Goal: Use online tool/utility: Utilize a website feature to perform a specific function

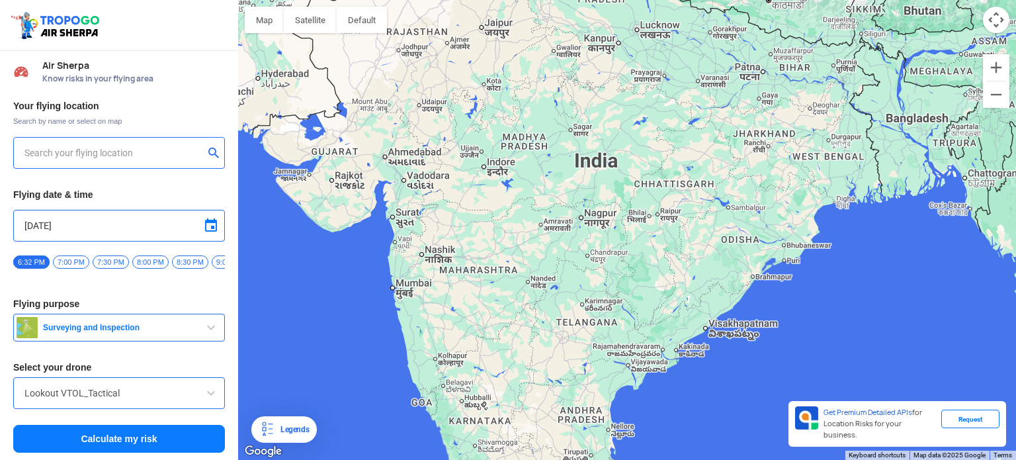
click at [64, 153] on input "text" at bounding box center [113, 153] width 179 height 16
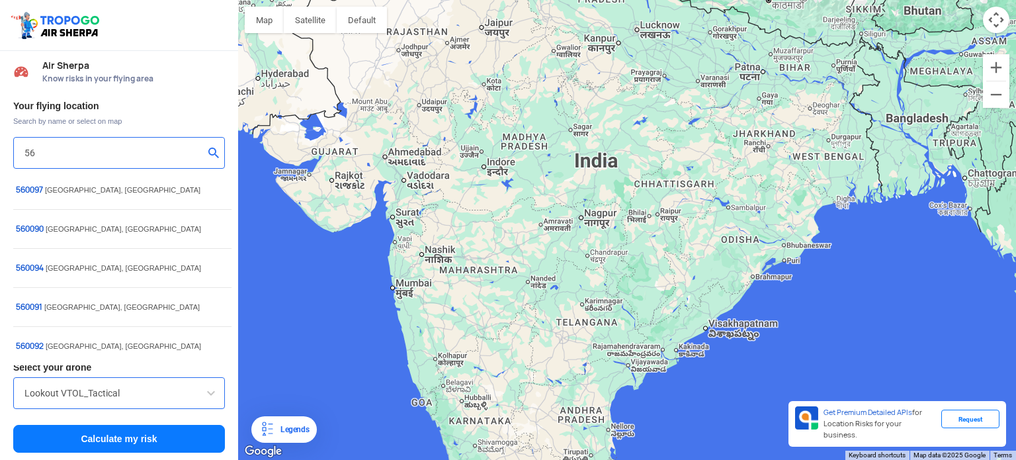
type input "5"
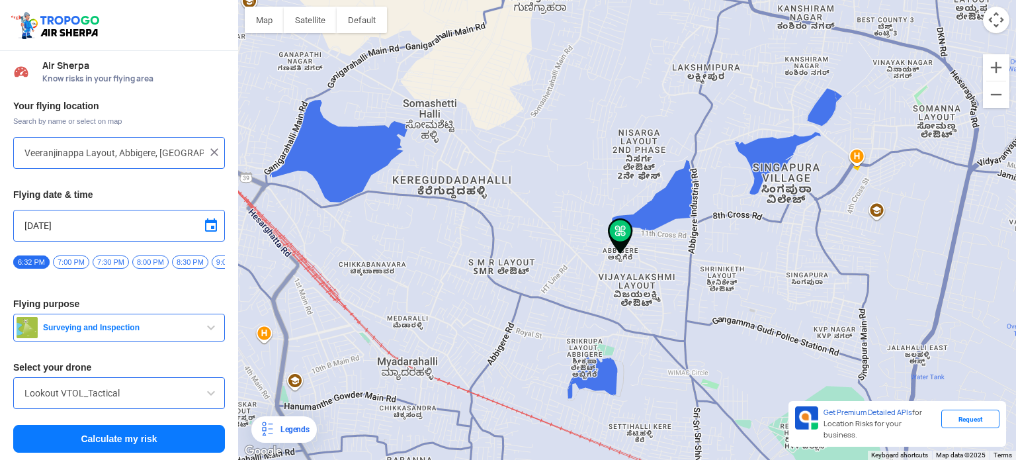
click at [53, 330] on span "Surveying and Inspection" at bounding box center [120, 327] width 165 height 11
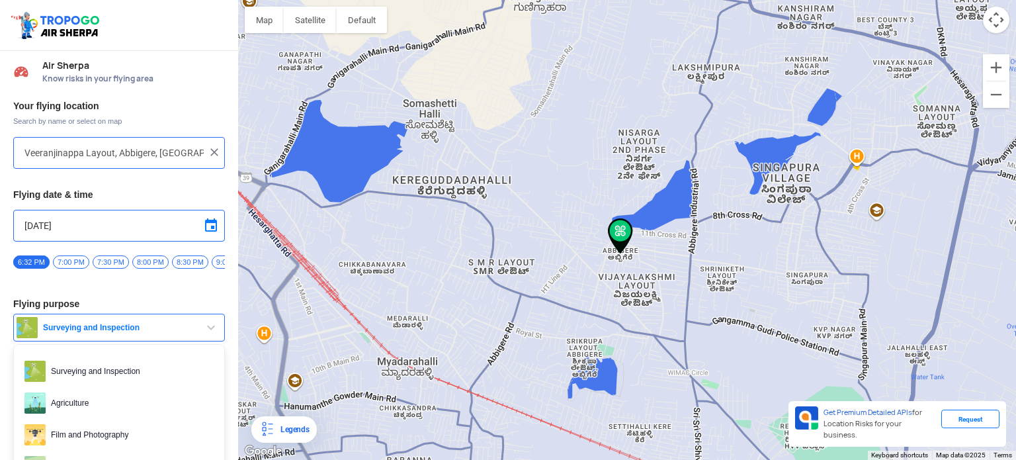
click at [66, 325] on button "Surveying and Inspection" at bounding box center [119, 327] width 212 height 28
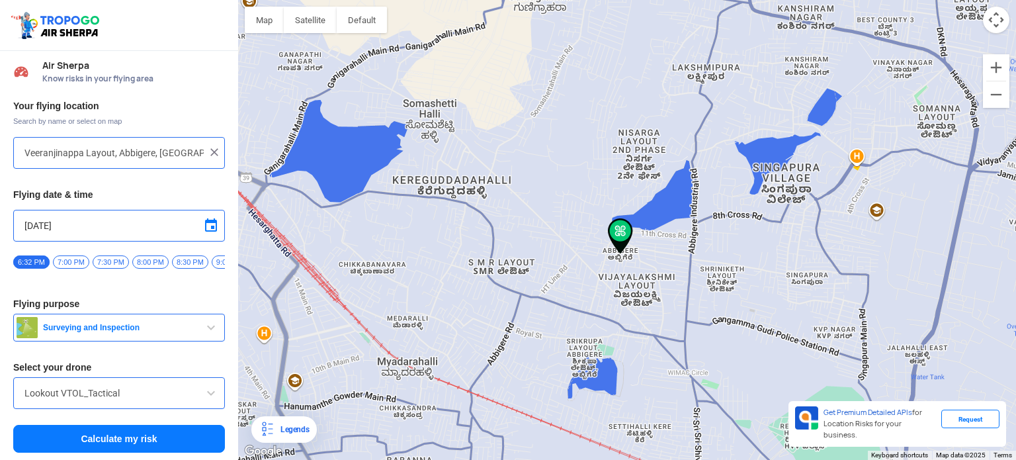
type input "[STREET_ADDRESS]"
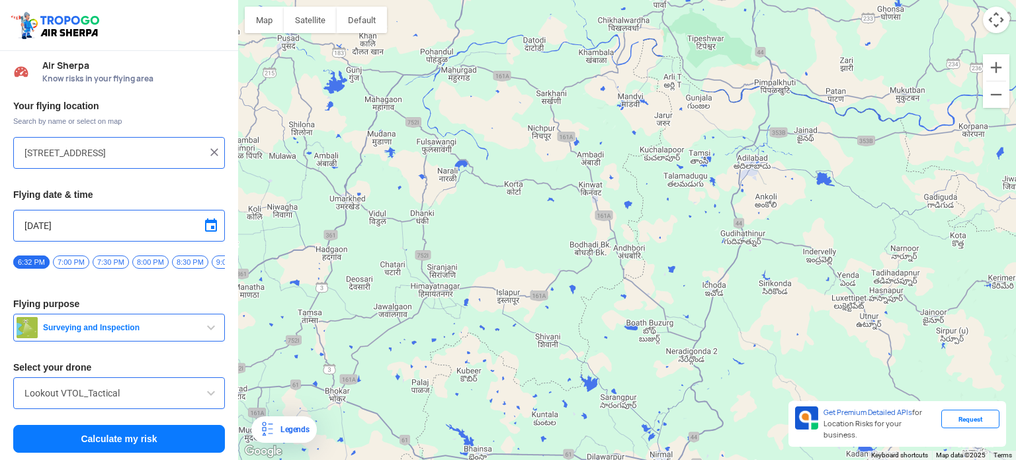
click at [90, 155] on input "[STREET_ADDRESS]" at bounding box center [113, 153] width 179 height 16
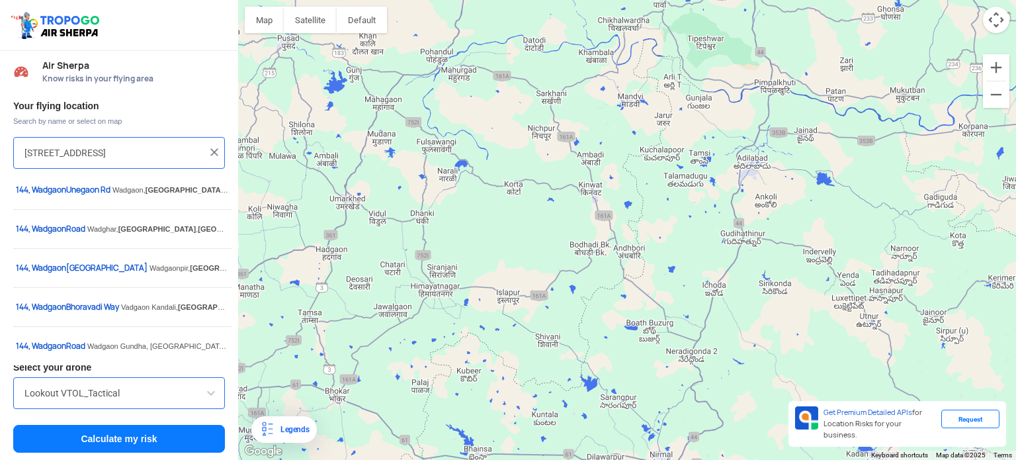
click at [209, 151] on img at bounding box center [214, 151] width 13 height 13
click at [193, 150] on input "text" at bounding box center [113, 153] width 179 height 16
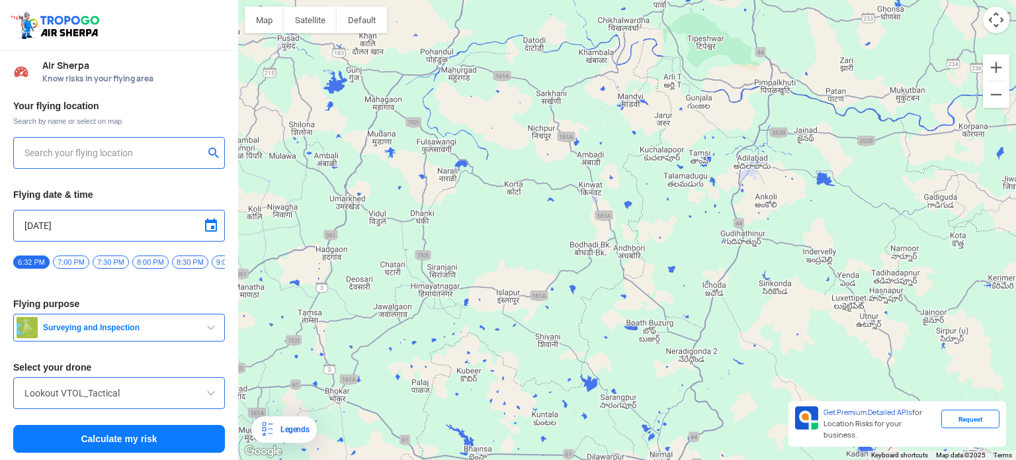
type input "b"
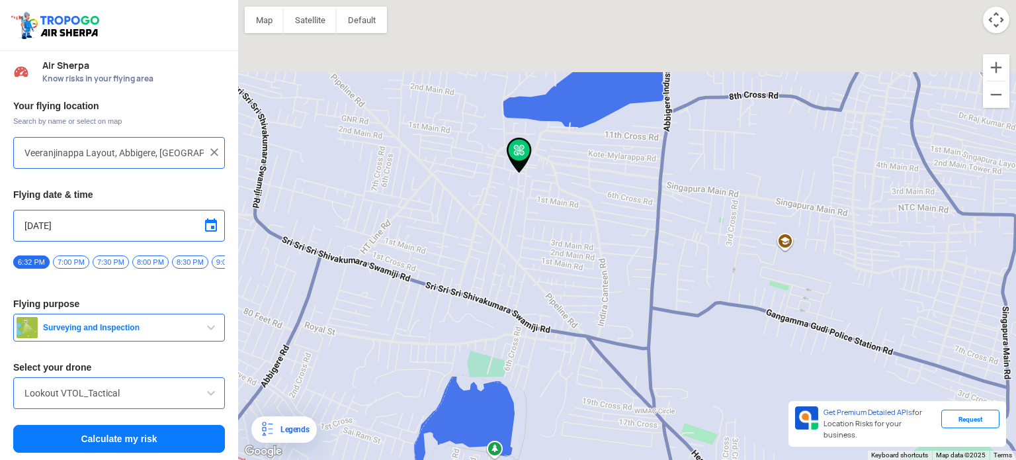
drag, startPoint x: 528, startPoint y: 87, endPoint x: 594, endPoint y: 321, distance: 243.9
click at [594, 321] on div "To navigate, press the arrow keys." at bounding box center [627, 230] width 778 height 460
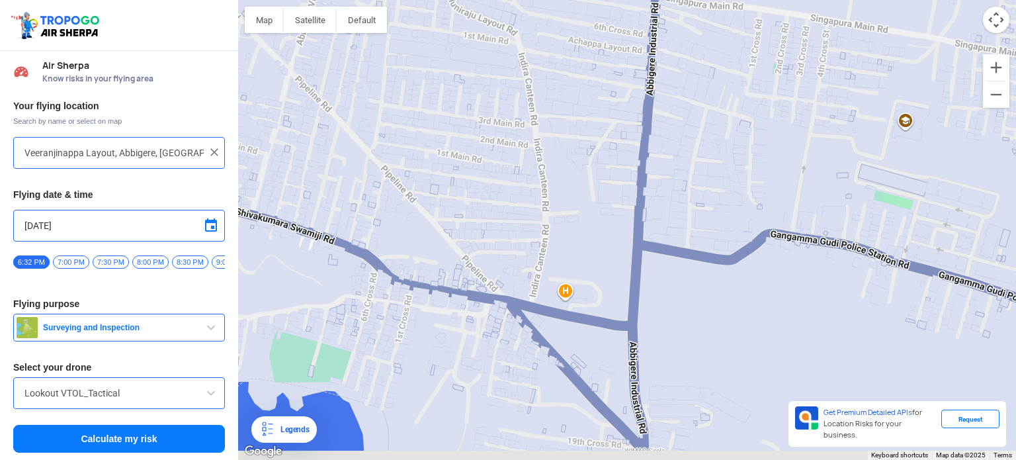
drag, startPoint x: 620, startPoint y: 334, endPoint x: 487, endPoint y: 71, distance: 294.5
click at [487, 71] on div "To navigate, press the arrow keys." at bounding box center [627, 230] width 778 height 460
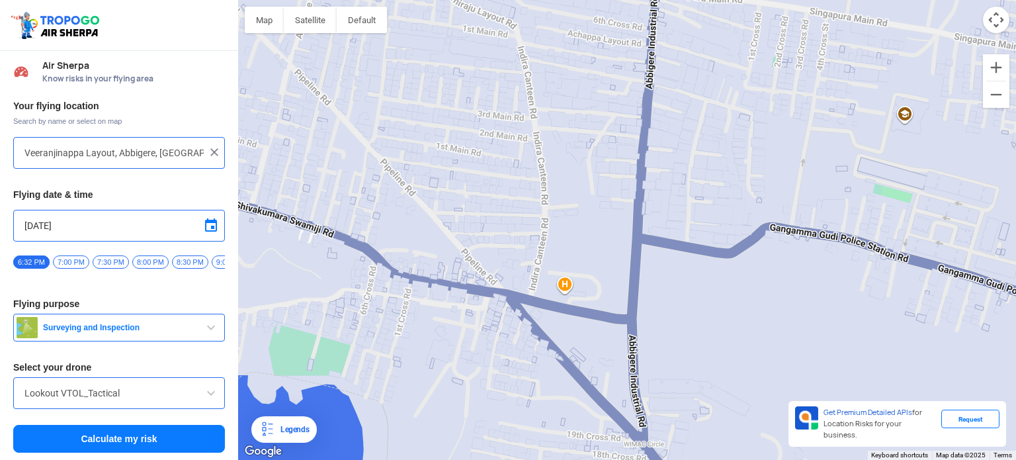
click at [639, 149] on div "To navigate, press the arrow keys." at bounding box center [627, 230] width 778 height 460
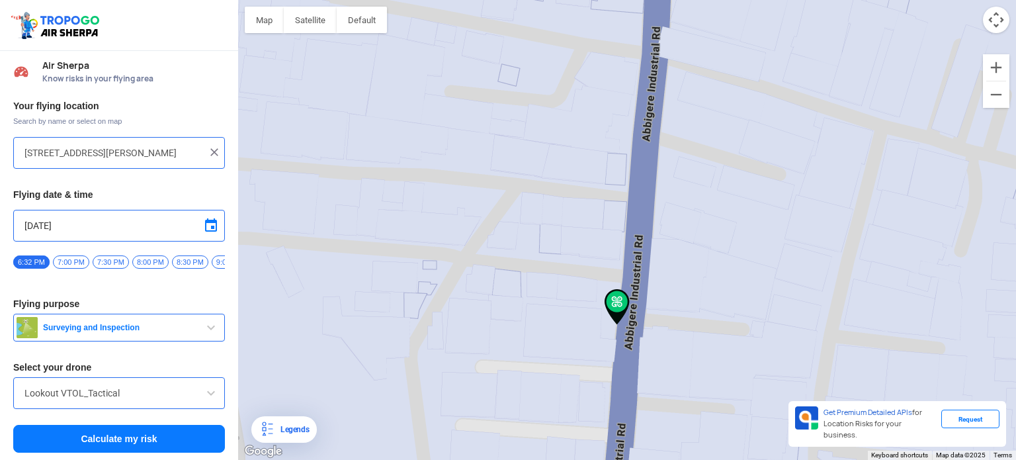
click at [622, 249] on div "To navigate, press the arrow keys." at bounding box center [627, 230] width 778 height 460
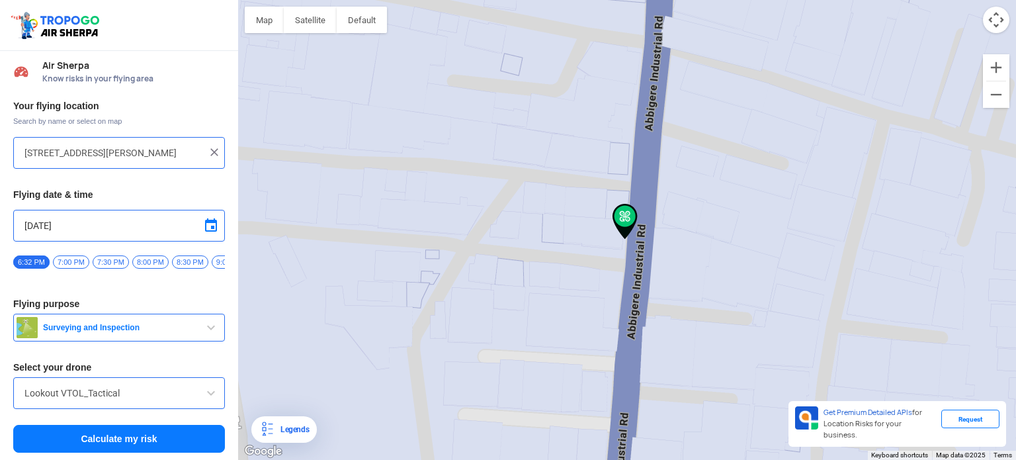
type input "[STREET_ADDRESS]"
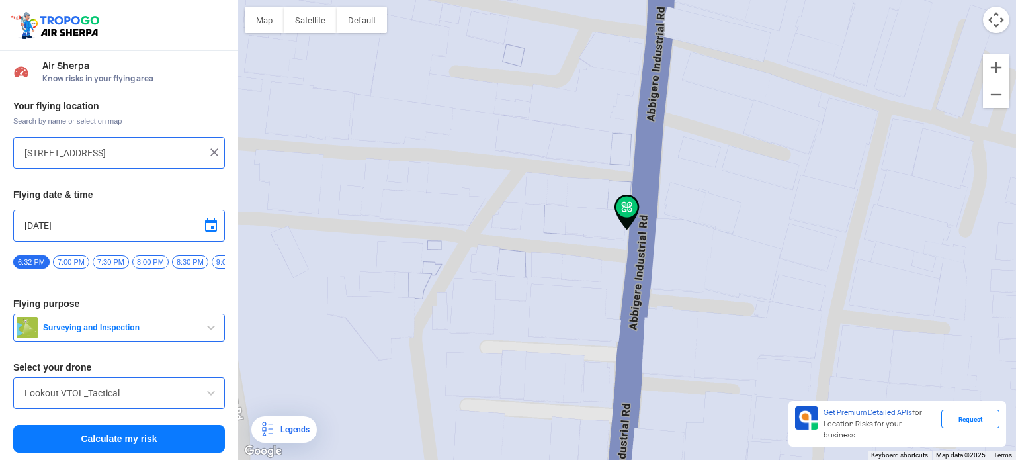
scroll to position [5, 0]
click at [125, 327] on span "Surveying and Inspection" at bounding box center [120, 326] width 165 height 11
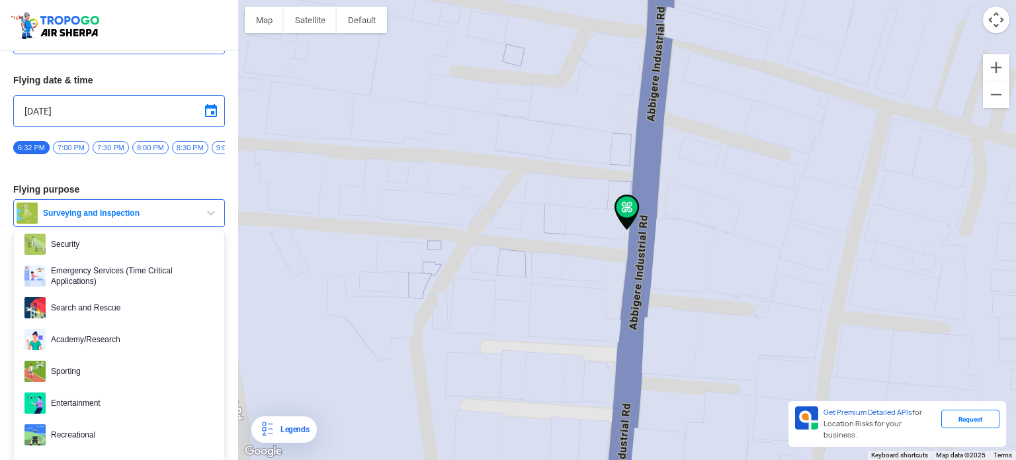
scroll to position [120, 0]
click at [111, 388] on link "Entertainment" at bounding box center [119, 401] width 210 height 32
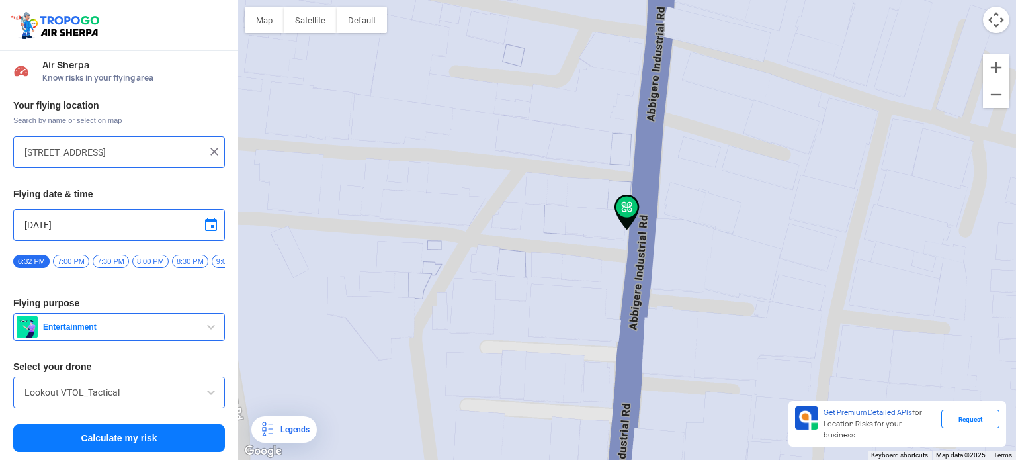
scroll to position [5, 0]
click at [111, 388] on input "Lookout VTOL_Tactical" at bounding box center [118, 392] width 189 height 16
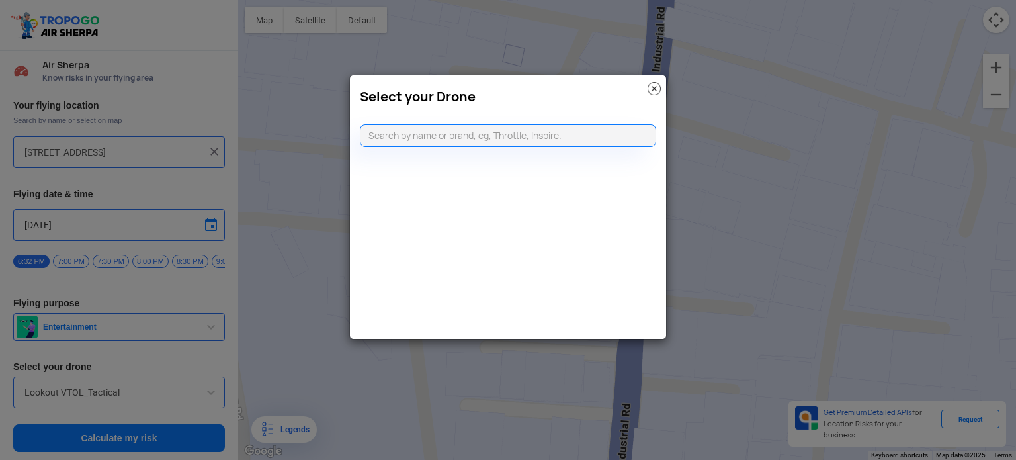
click at [658, 86] on img at bounding box center [653, 88] width 13 height 13
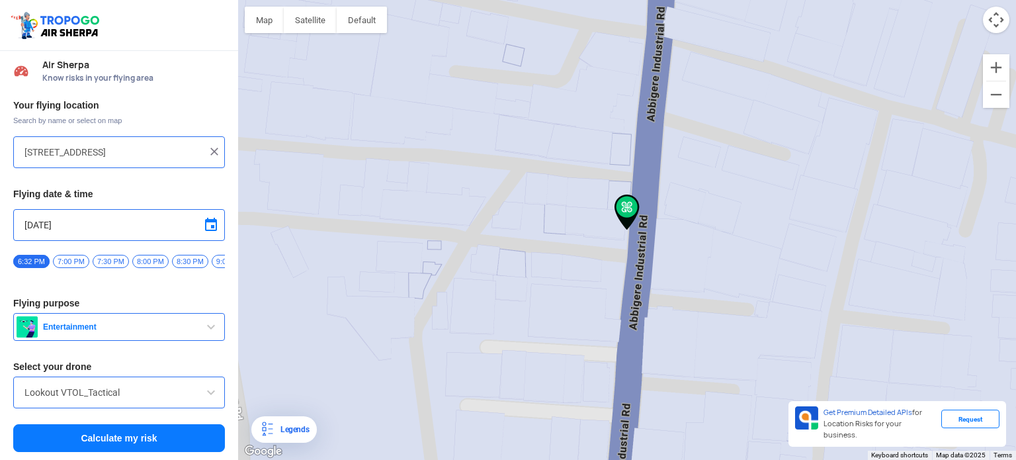
click at [95, 396] on input "Lookout VTOL_Tactical" at bounding box center [118, 392] width 189 height 16
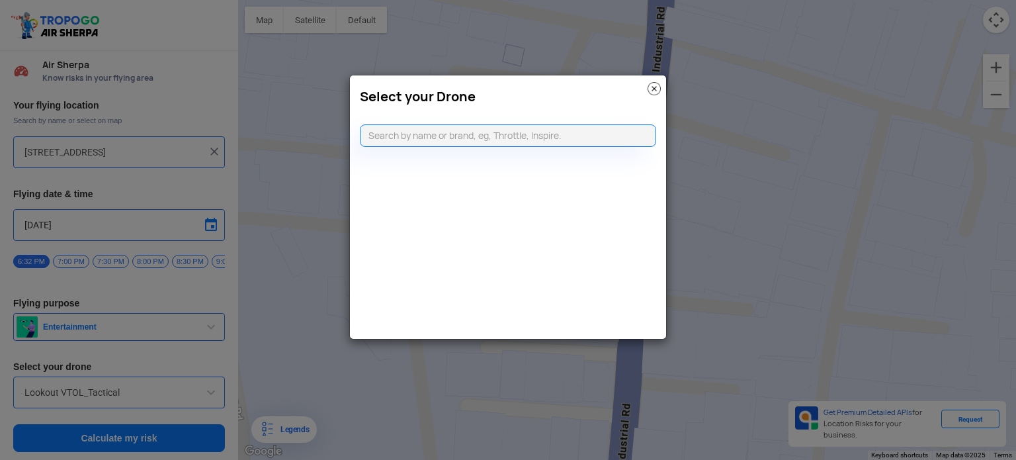
click at [656, 88] on img at bounding box center [653, 88] width 13 height 13
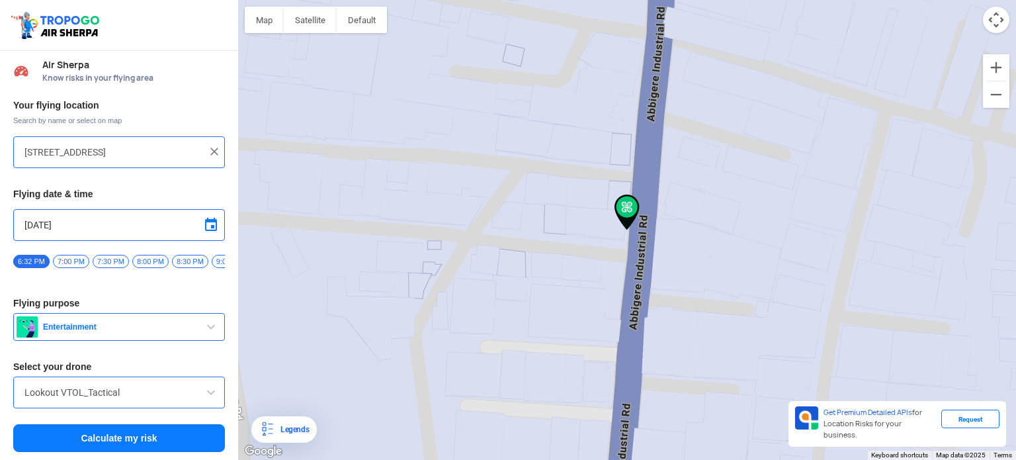
scroll to position [0, 0]
click at [134, 439] on button "Calculate my risk" at bounding box center [119, 438] width 212 height 28
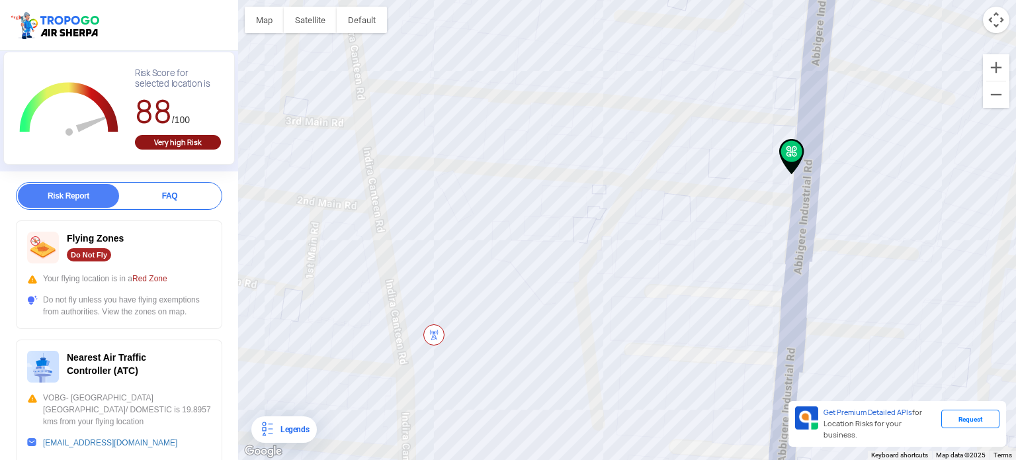
scroll to position [176, 0]
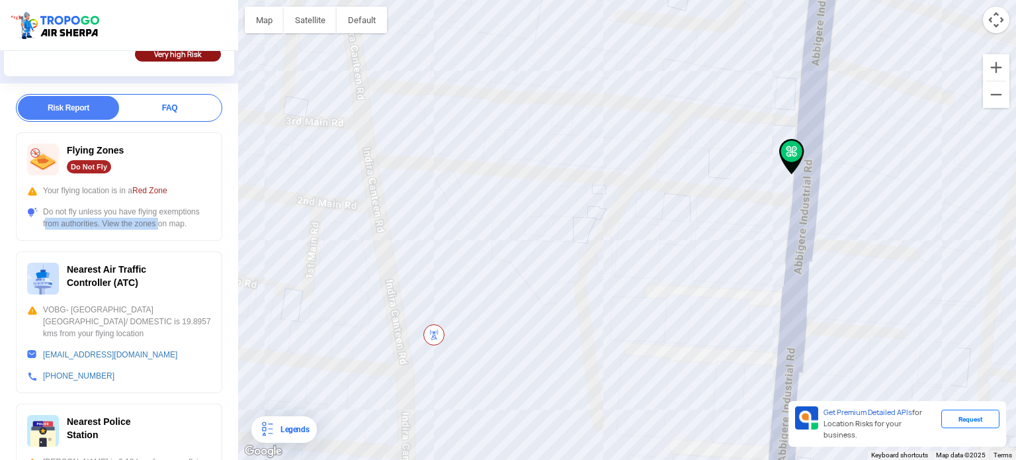
drag, startPoint x: 42, startPoint y: 223, endPoint x: 153, endPoint y: 219, distance: 111.2
click at [153, 219] on div "Do not fly unless you have flying exemptions from authorities. View the zones o…" at bounding box center [119, 218] width 184 height 24
click at [193, 227] on div "Do not fly unless you have flying exemptions from authorities. View the zones o…" at bounding box center [119, 218] width 184 height 24
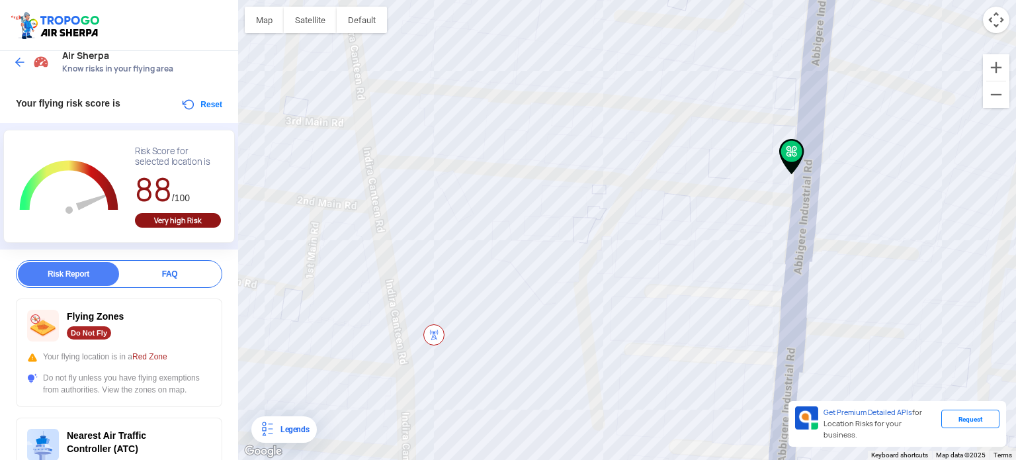
scroll to position [0, 0]
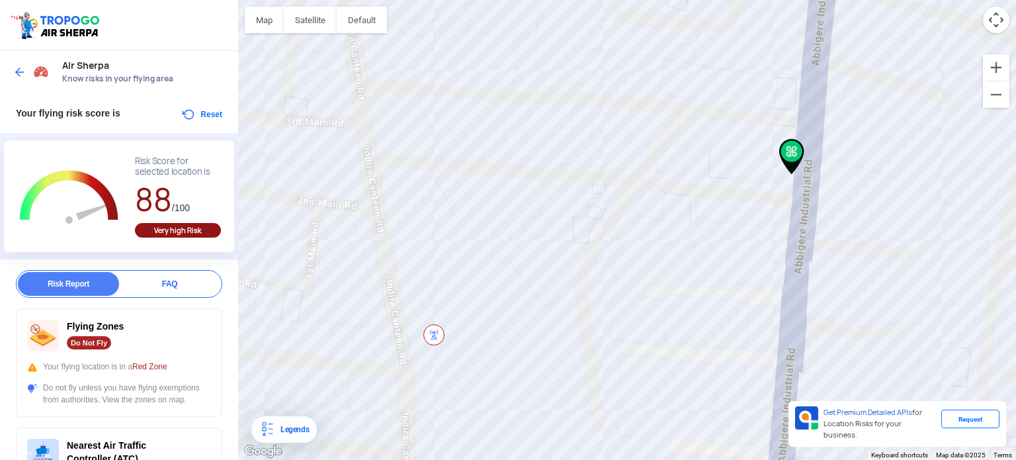
click at [164, 288] on div "FAQ" at bounding box center [169, 284] width 101 height 24
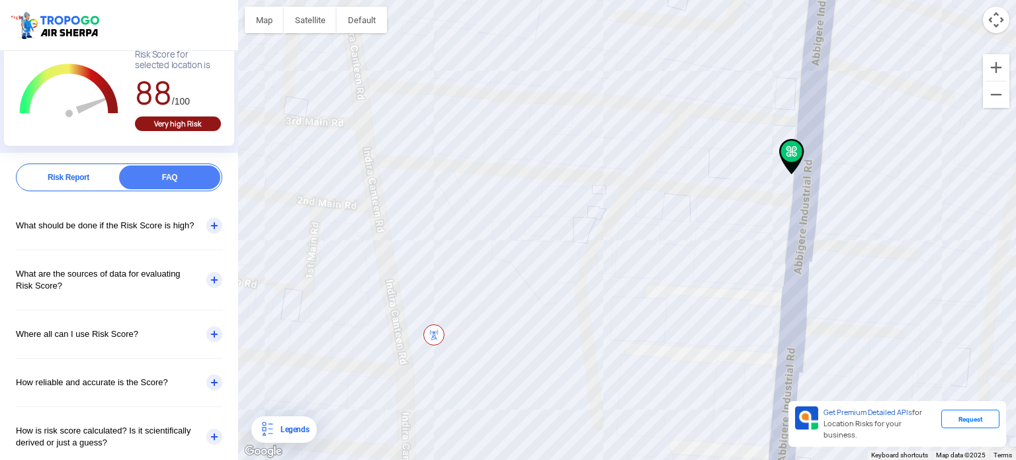
scroll to position [123, 0]
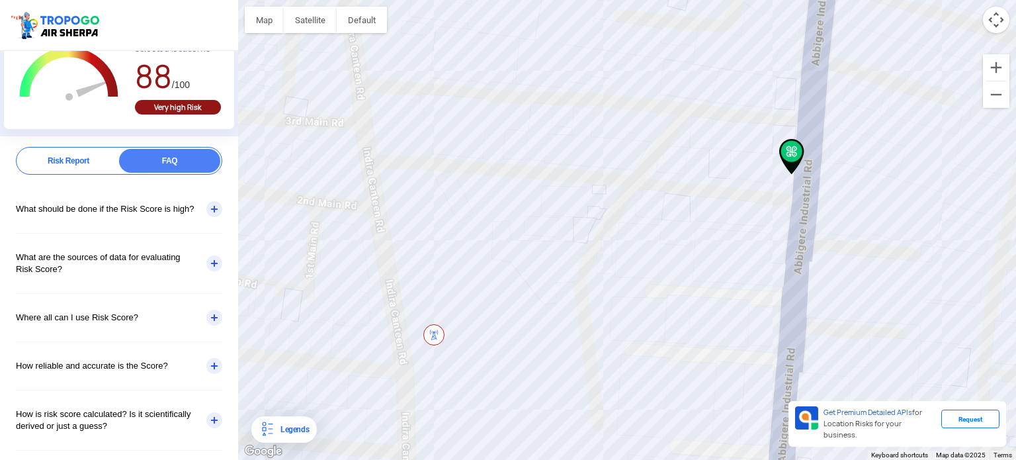
click at [63, 155] on div "Risk Report" at bounding box center [68, 161] width 101 height 24
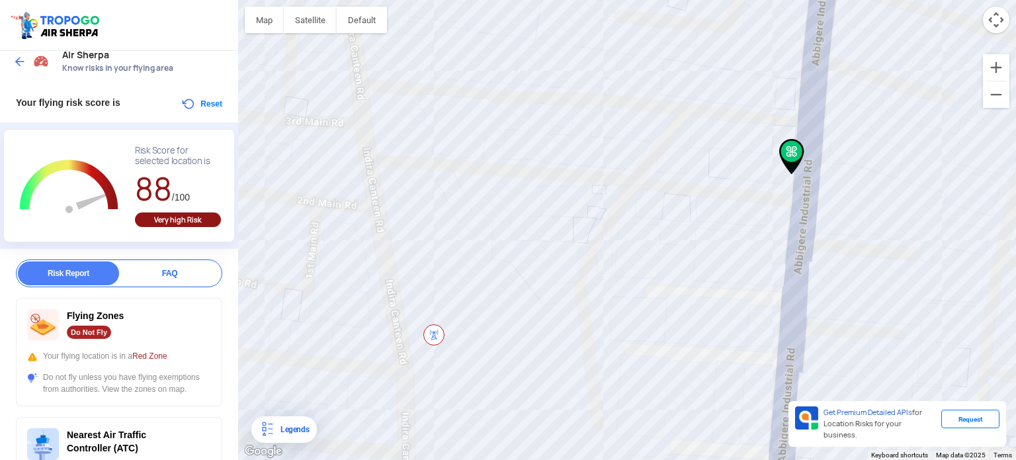
scroll to position [0, 0]
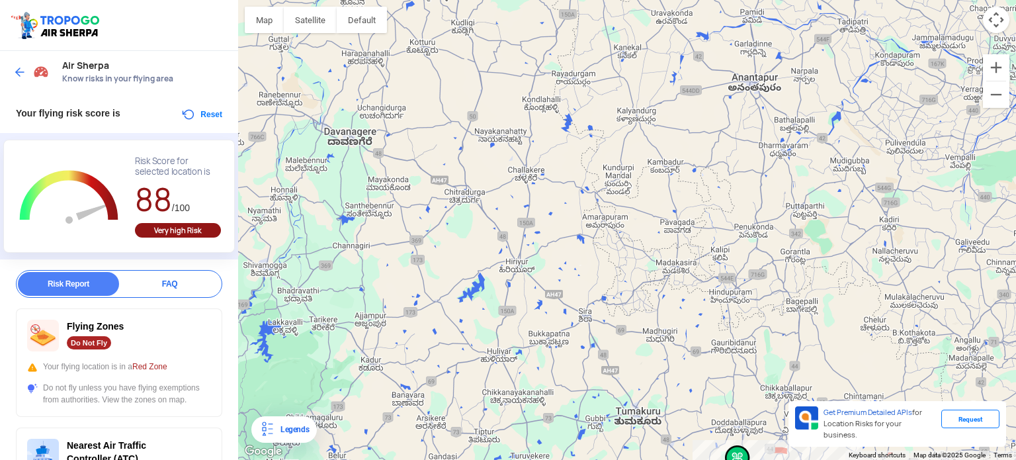
drag, startPoint x: 451, startPoint y: 181, endPoint x: 721, endPoint y: 491, distance: 411.0
click at [721, 459] on html "Location Risk Score Air Sherpa Know risks in your flying area Your flying risk …" at bounding box center [508, 230] width 1016 height 460
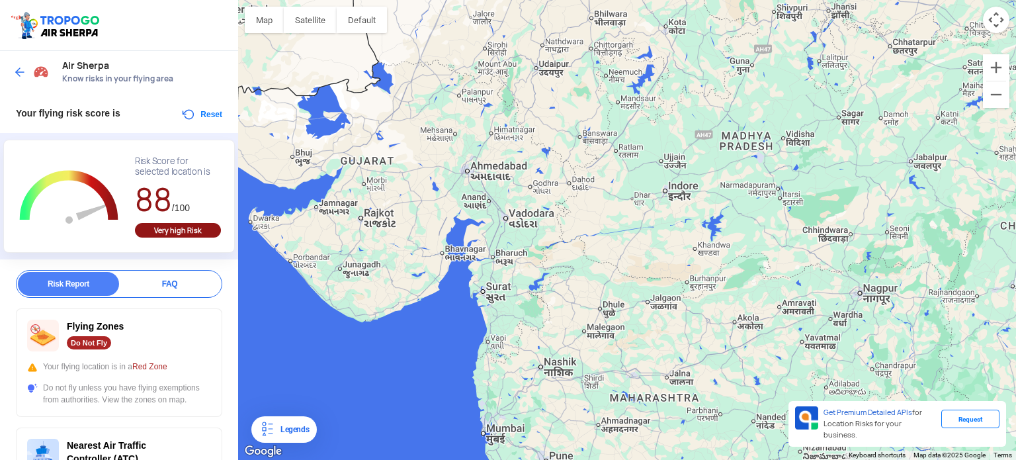
drag, startPoint x: 270, startPoint y: 186, endPoint x: 444, endPoint y: 197, distance: 174.2
click at [442, 195] on div "To navigate, press the arrow keys." at bounding box center [627, 230] width 778 height 460
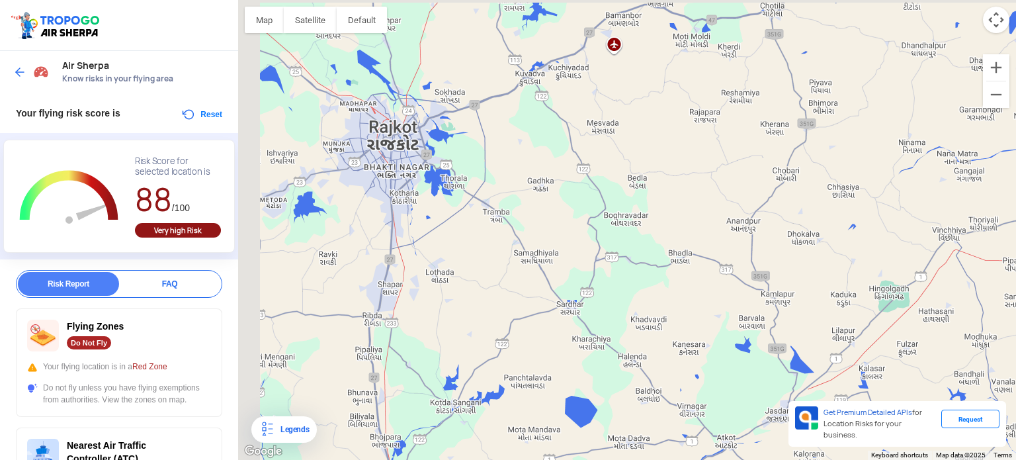
drag, startPoint x: 335, startPoint y: 179, endPoint x: 565, endPoint y: 240, distance: 238.8
click at [563, 239] on div "To navigate, press the arrow keys." at bounding box center [627, 230] width 778 height 460
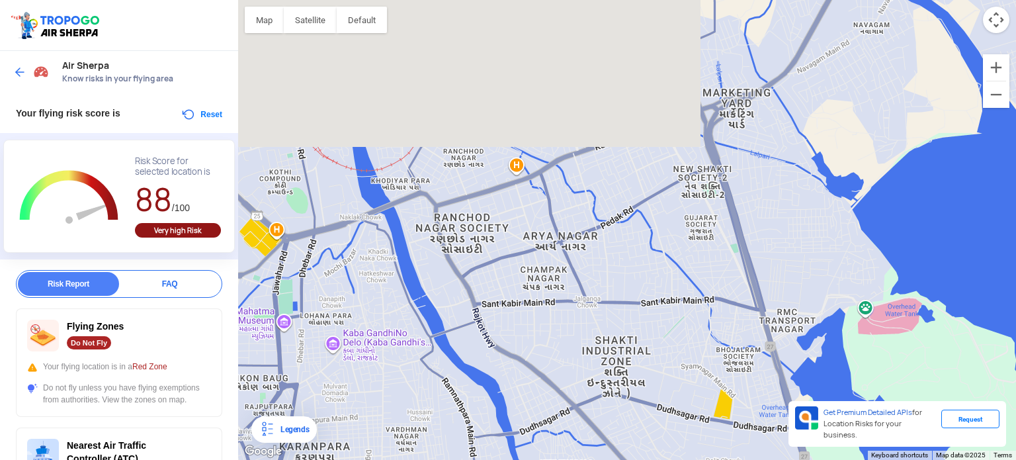
drag, startPoint x: 385, startPoint y: 123, endPoint x: 457, endPoint y: 303, distance: 194.4
click at [457, 303] on div "To navigate, press the arrow keys." at bounding box center [627, 230] width 778 height 460
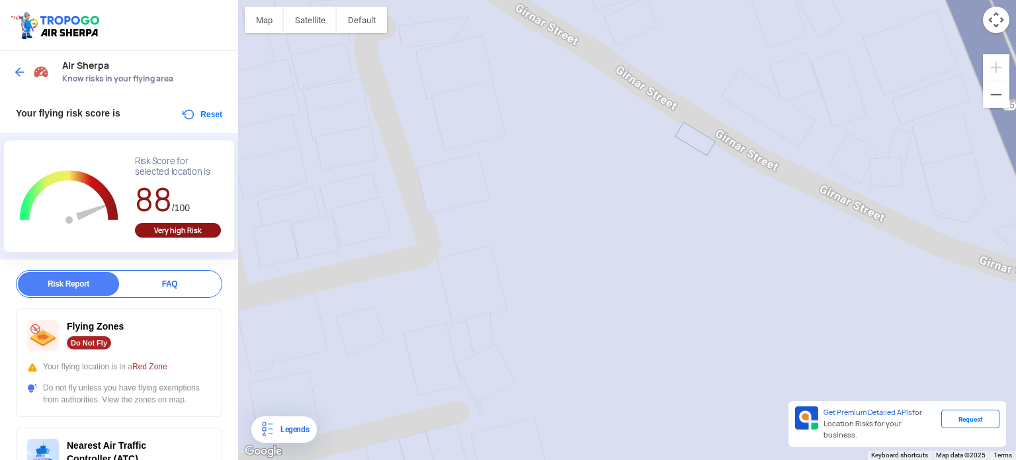
click at [450, 267] on div "To navigate, press the arrow keys." at bounding box center [627, 230] width 778 height 460
click at [13, 75] on img at bounding box center [19, 71] width 13 height 13
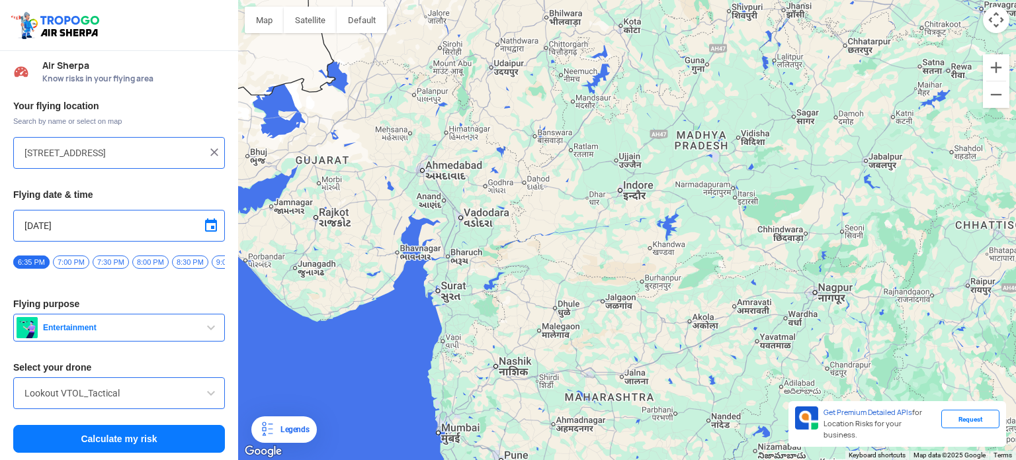
drag, startPoint x: 284, startPoint y: 174, endPoint x: 471, endPoint y: 269, distance: 209.9
click at [471, 269] on div "To navigate, press the arrow keys." at bounding box center [627, 230] width 778 height 460
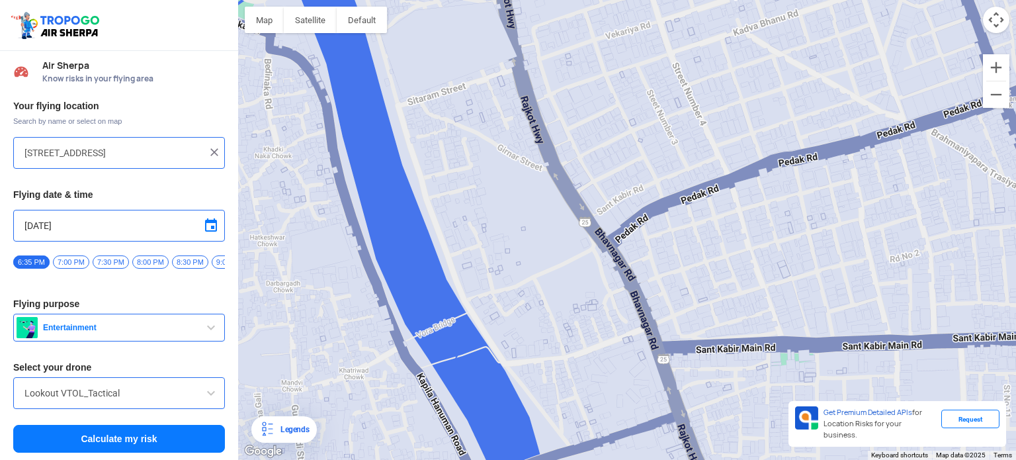
drag, startPoint x: 506, startPoint y: 138, endPoint x: 505, endPoint y: 237, distance: 99.2
click at [505, 237] on div "To navigate, press the arrow keys." at bounding box center [627, 230] width 778 height 460
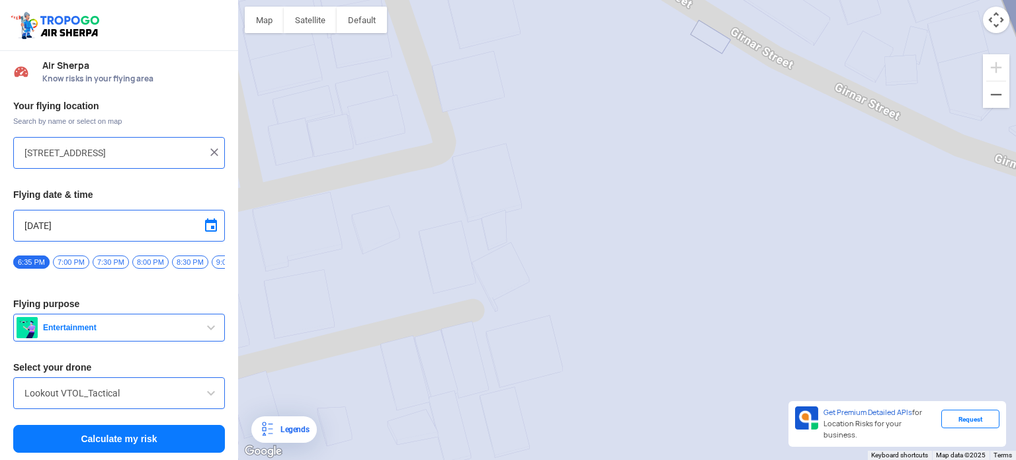
click at [463, 167] on div "To navigate, press the arrow keys." at bounding box center [627, 230] width 778 height 460
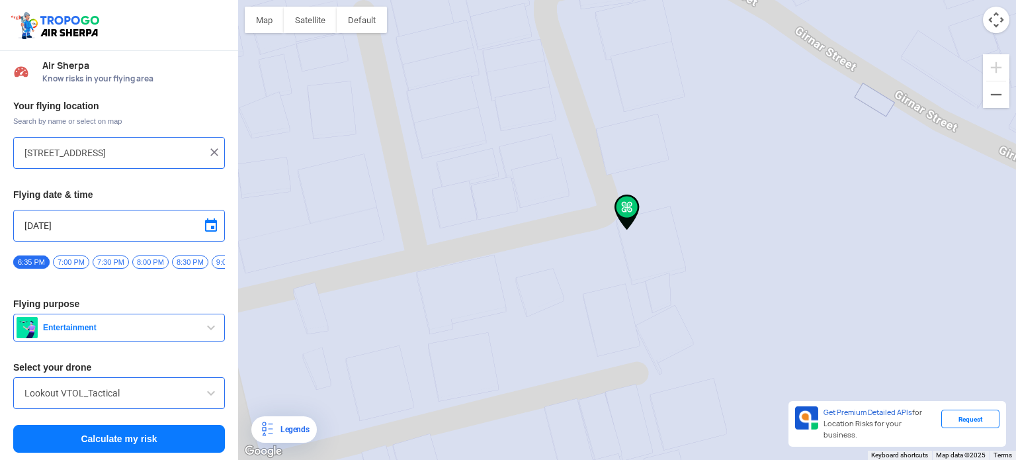
type input "[PERSON_NAME] Nagar Society, [GEOGRAPHIC_DATA], [GEOGRAPHIC_DATA]"
click at [136, 438] on button "Calculate my risk" at bounding box center [119, 438] width 212 height 28
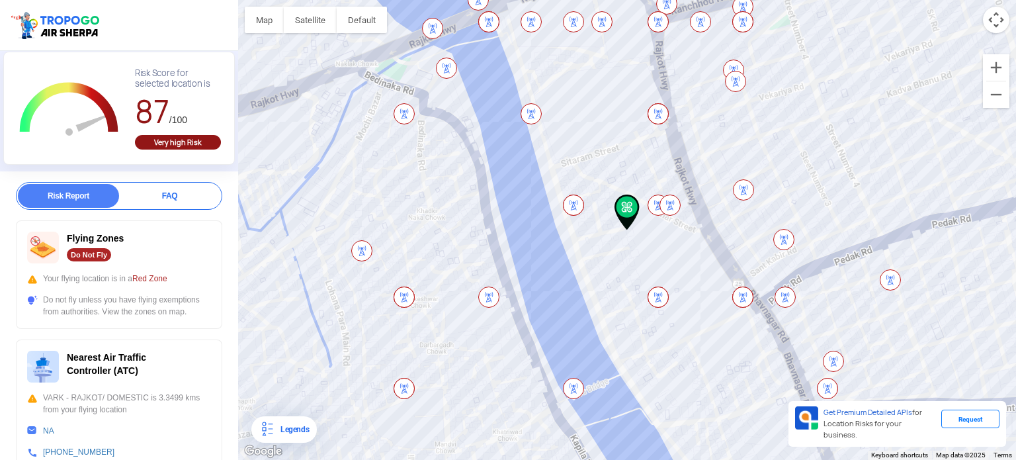
scroll to position [176, 0]
